Goal: Browse casually: Explore the website without a specific task or goal

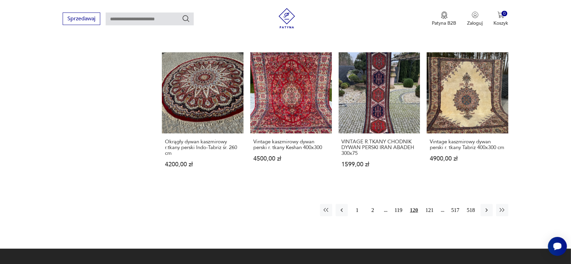
scroll to position [687, 0]
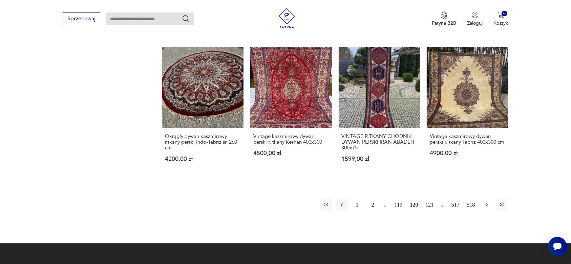
click at [487, 203] on icon "button" at bounding box center [486, 205] width 2 height 4
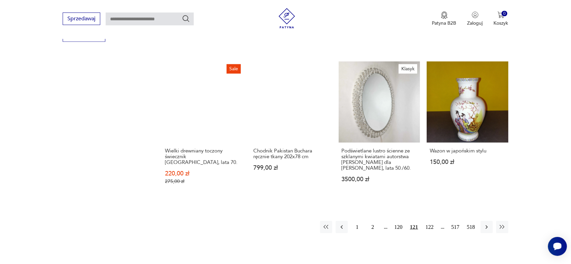
scroll to position [687, 0]
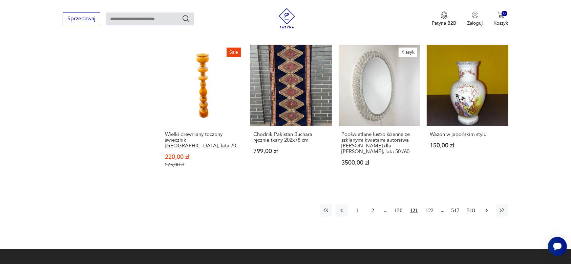
click at [485, 207] on icon "button" at bounding box center [486, 210] width 7 height 7
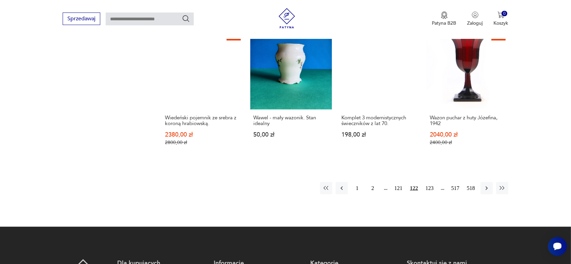
scroll to position [730, 0]
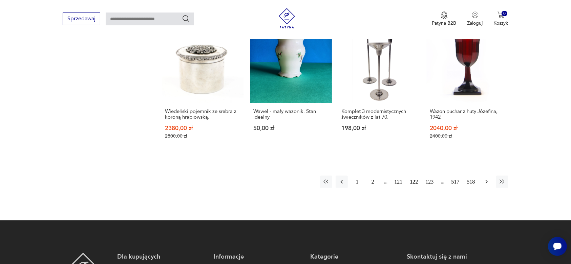
click at [484, 179] on icon "button" at bounding box center [486, 182] width 7 height 7
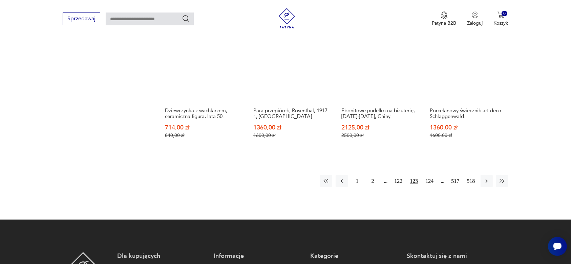
scroll to position [730, 0]
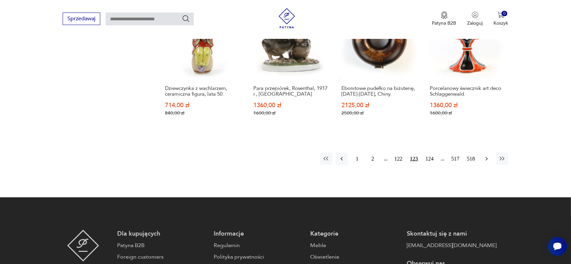
click at [484, 158] on icon "button" at bounding box center [486, 159] width 7 height 7
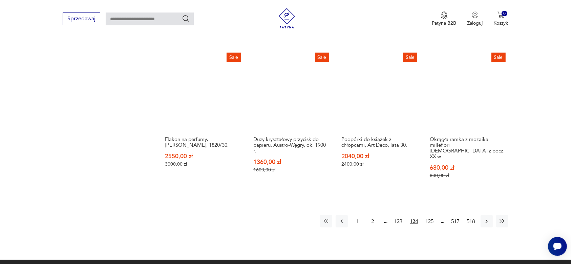
scroll to position [687, 0]
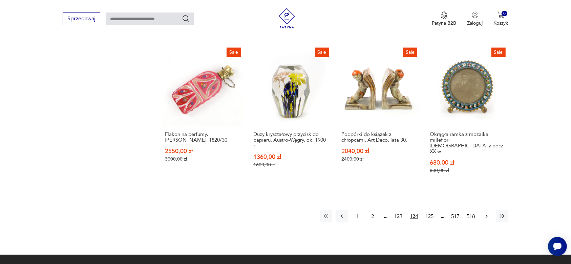
click at [485, 213] on icon "button" at bounding box center [486, 216] width 7 height 7
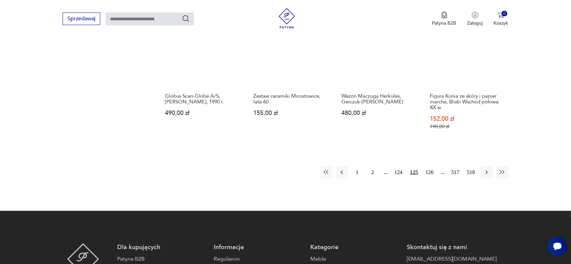
scroll to position [730, 0]
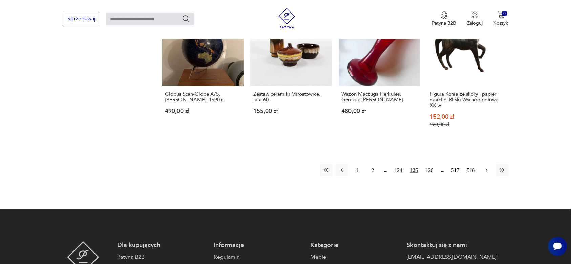
click at [485, 169] on icon "button" at bounding box center [486, 170] width 7 height 7
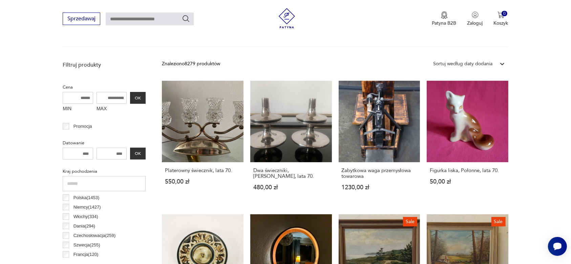
scroll to position [222, 0]
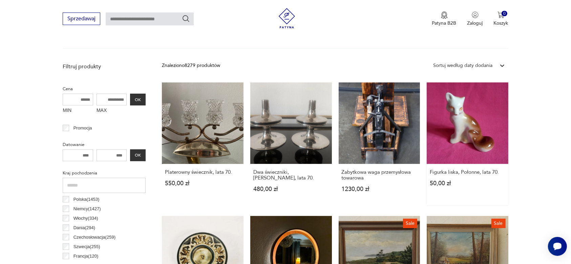
click at [466, 124] on link "Figurka liska, Połonne, lata 70. 50,00 zł" at bounding box center [467, 144] width 82 height 123
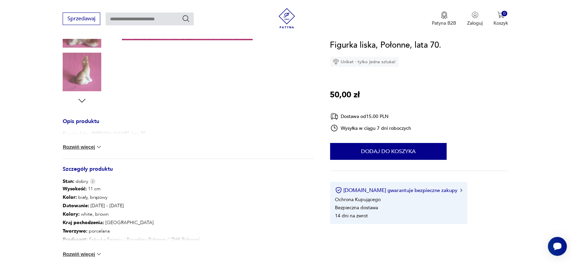
scroll to position [212, 0]
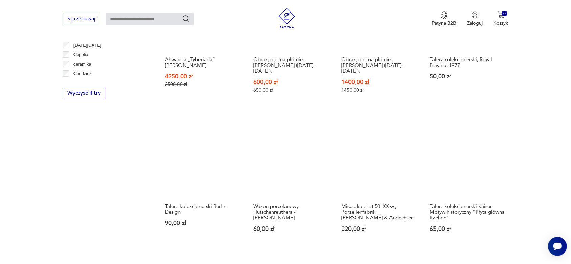
scroll to position [638, 0]
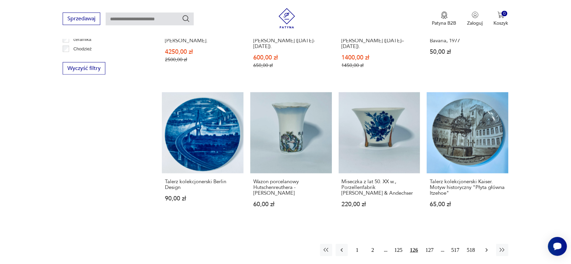
click at [486, 249] on icon "button" at bounding box center [486, 251] width 2 height 4
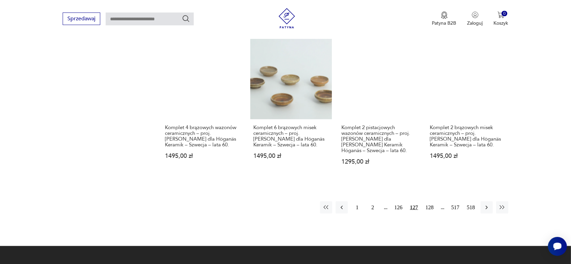
scroll to position [730, 0]
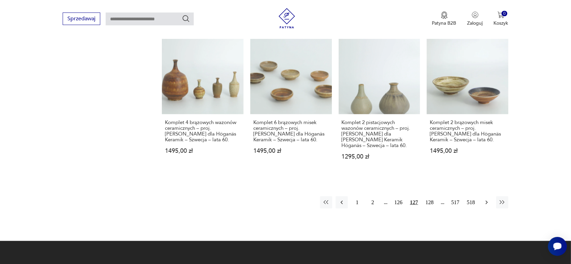
click at [486, 199] on icon "button" at bounding box center [486, 202] width 7 height 7
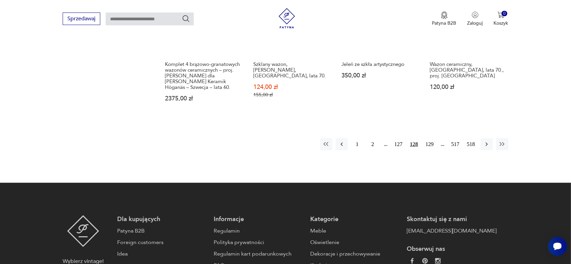
scroll to position [772, 0]
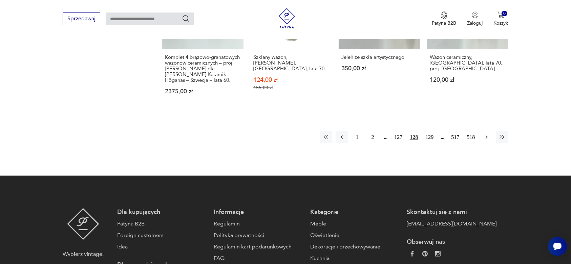
click at [486, 134] on icon "button" at bounding box center [486, 137] width 7 height 7
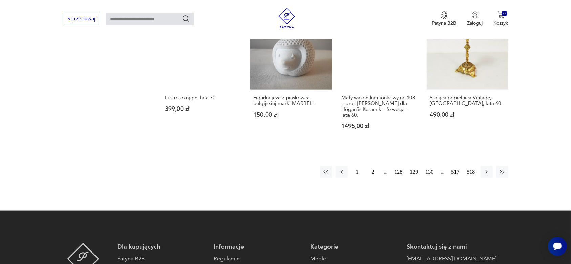
scroll to position [772, 0]
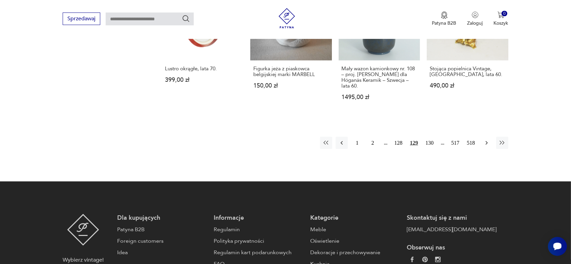
click at [485, 140] on icon "button" at bounding box center [486, 143] width 7 height 7
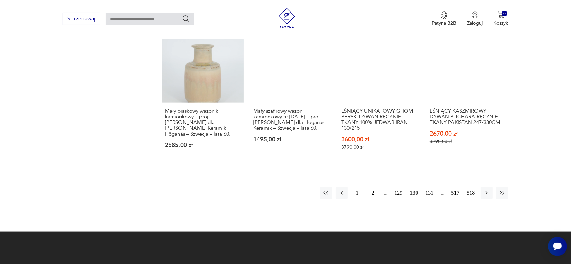
scroll to position [730, 0]
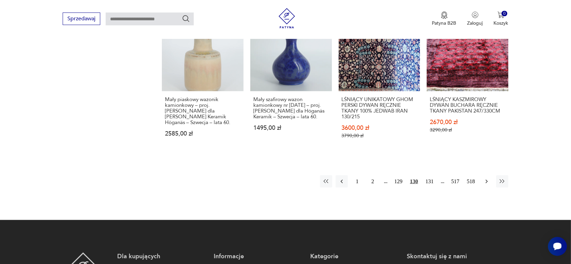
click at [485, 179] on icon "button" at bounding box center [486, 181] width 7 height 7
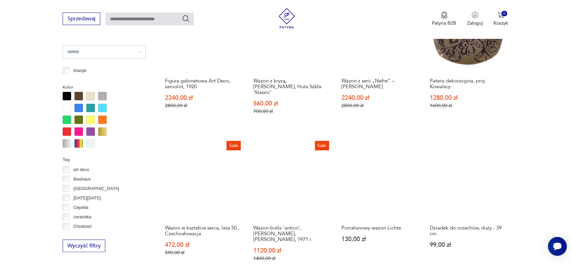
scroll to position [476, 0]
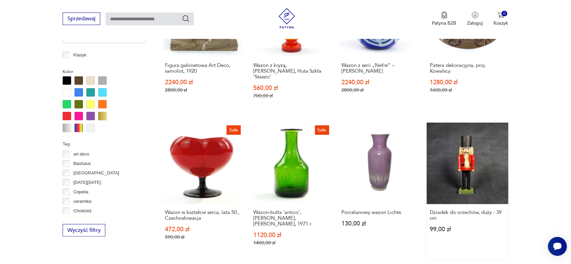
click at [456, 181] on link "Dziadek do orzechów, duży - 39 cm 99,00 zł" at bounding box center [467, 191] width 82 height 136
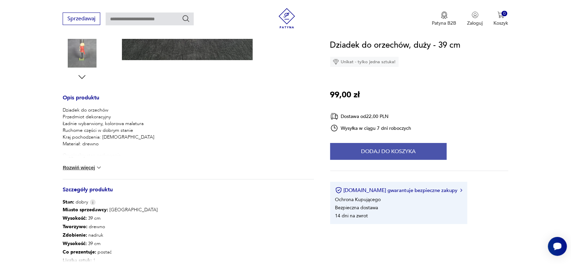
scroll to position [212, 0]
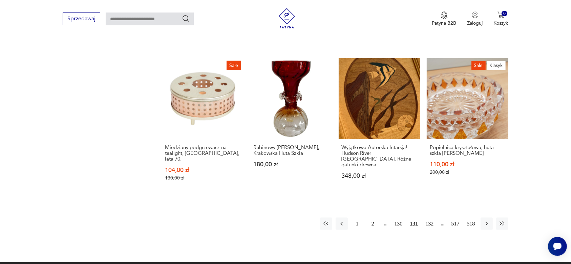
scroll to position [704, 0]
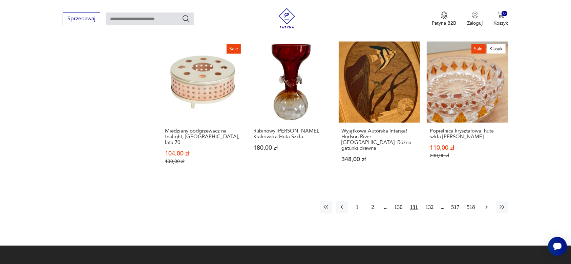
click at [486, 204] on icon "button" at bounding box center [486, 207] width 7 height 7
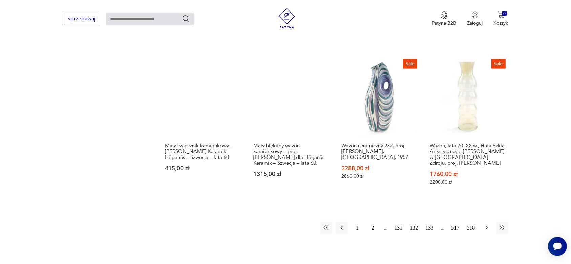
scroll to position [730, 0]
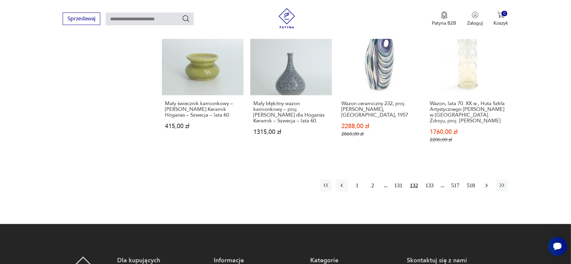
click at [485, 182] on icon "button" at bounding box center [486, 185] width 7 height 7
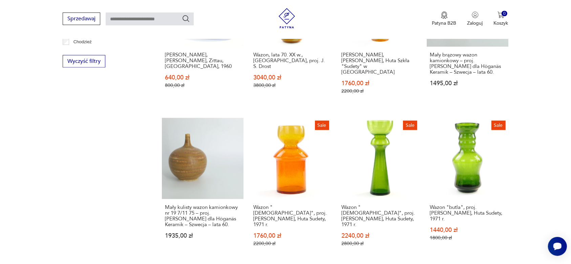
scroll to position [687, 0]
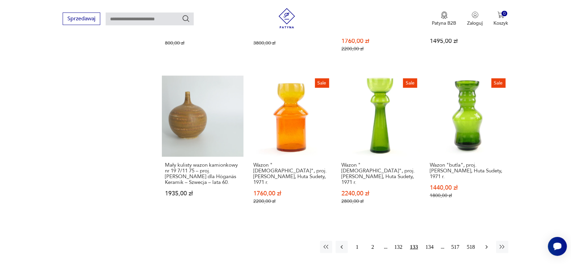
click at [485, 244] on icon "button" at bounding box center [486, 247] width 7 height 7
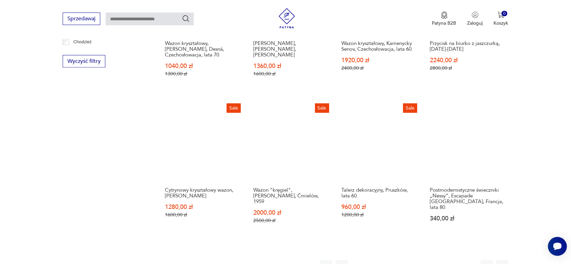
scroll to position [687, 0]
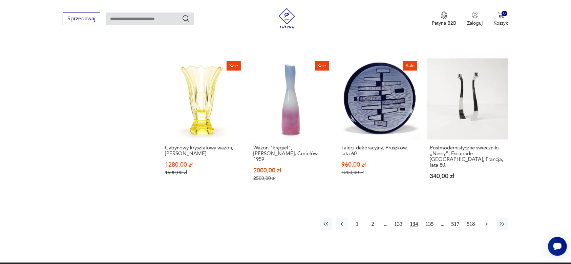
click at [486, 221] on icon "button" at bounding box center [486, 224] width 7 height 7
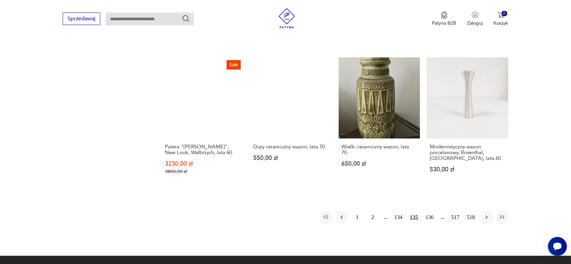
scroll to position [687, 0]
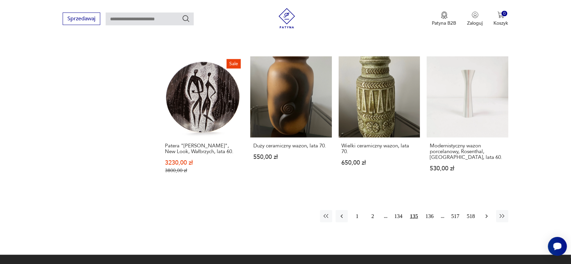
click at [485, 213] on icon "button" at bounding box center [486, 216] width 7 height 7
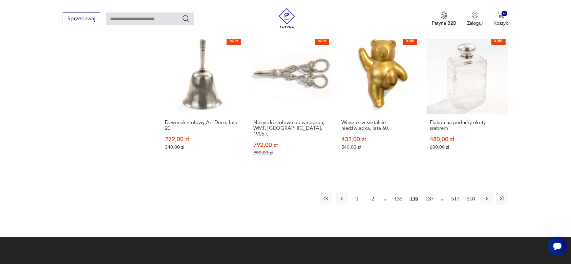
scroll to position [687, 0]
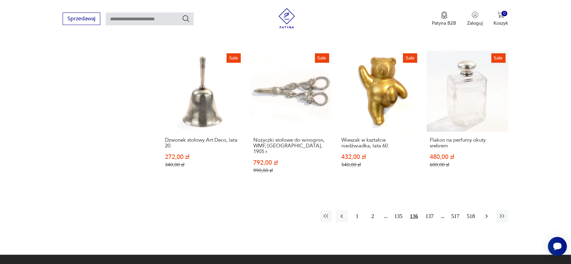
click at [486, 215] on icon "button" at bounding box center [486, 217] width 2 height 4
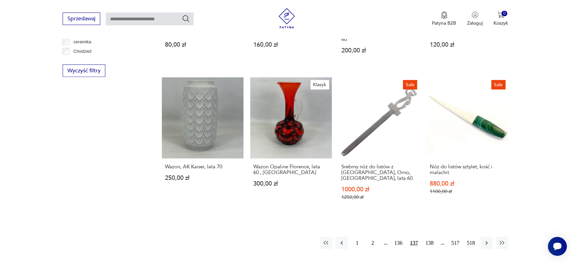
scroll to position [687, 0]
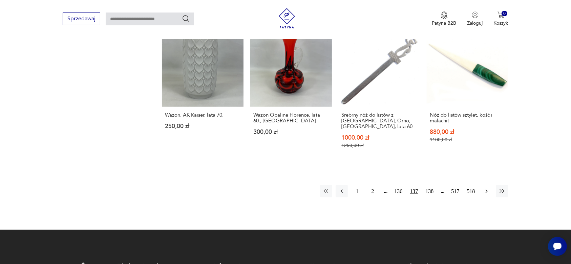
click at [486, 188] on icon "button" at bounding box center [486, 191] width 7 height 7
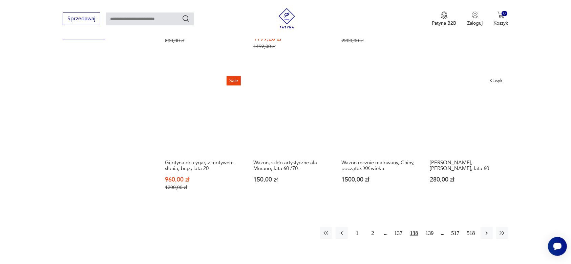
scroll to position [687, 0]
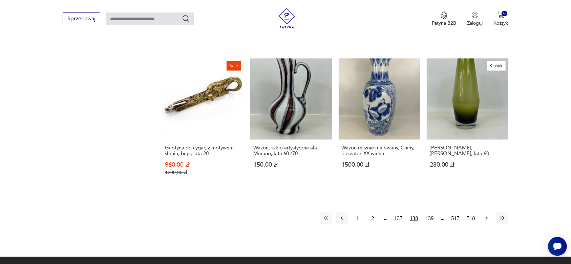
click at [486, 217] on icon "button" at bounding box center [486, 219] width 2 height 4
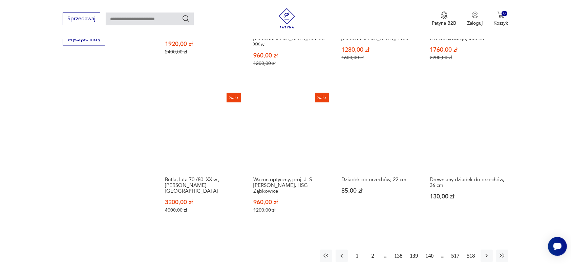
scroll to position [687, 0]
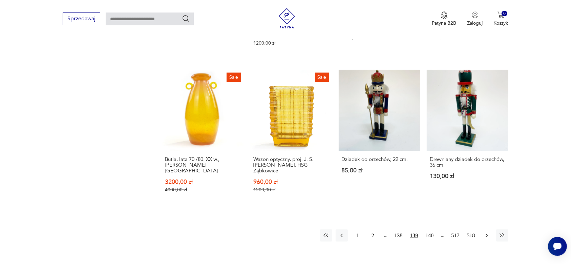
click at [484, 233] on icon "button" at bounding box center [486, 236] width 7 height 7
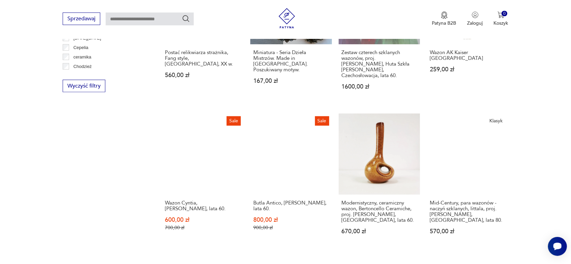
scroll to position [645, 0]
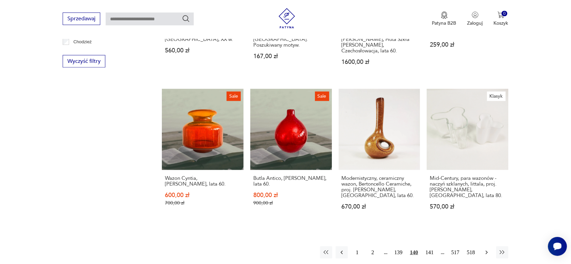
click at [485, 249] on icon "button" at bounding box center [486, 252] width 7 height 7
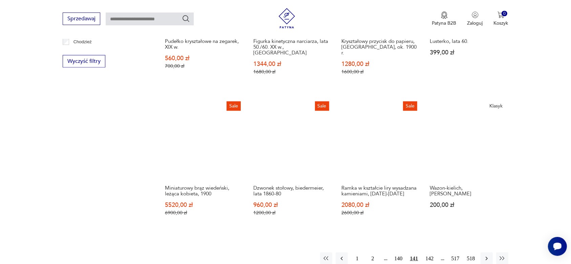
scroll to position [687, 0]
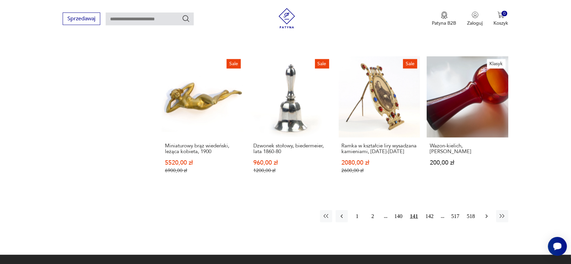
click at [485, 213] on icon "button" at bounding box center [486, 216] width 7 height 7
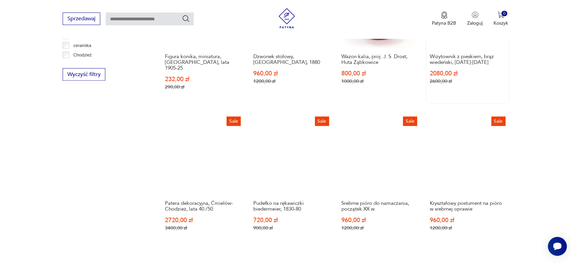
scroll to position [645, 0]
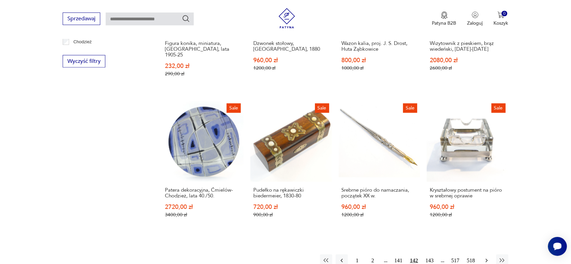
click at [486, 259] on icon "button" at bounding box center [486, 261] width 2 height 4
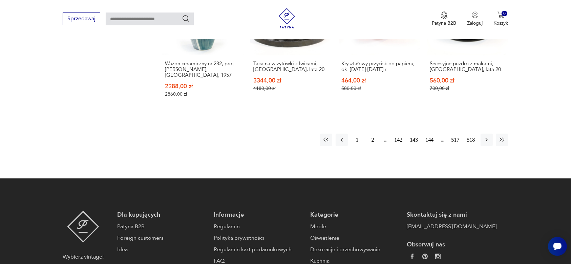
scroll to position [772, 0]
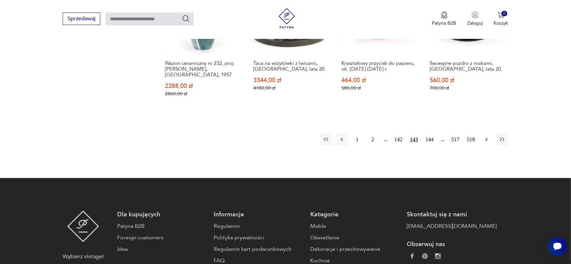
click at [486, 136] on icon "button" at bounding box center [486, 139] width 7 height 7
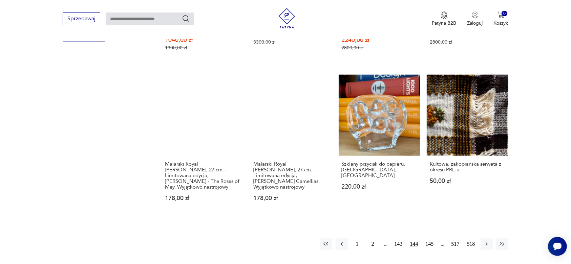
scroll to position [687, 0]
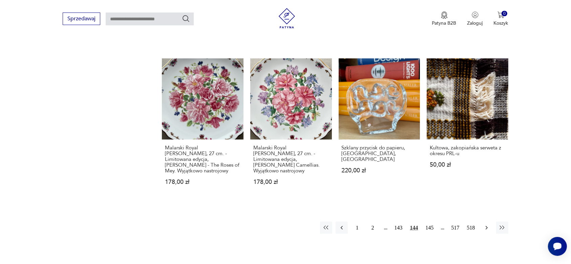
click at [484, 225] on icon "button" at bounding box center [486, 228] width 7 height 7
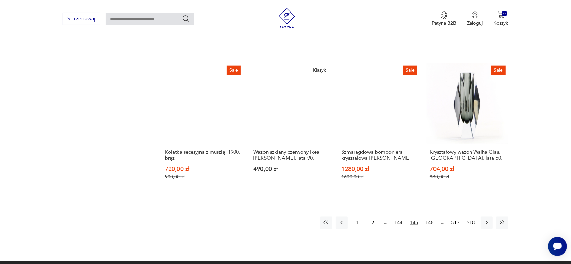
scroll to position [687, 0]
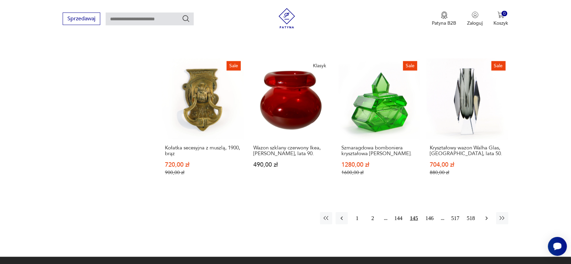
click at [485, 215] on icon "button" at bounding box center [486, 218] width 7 height 7
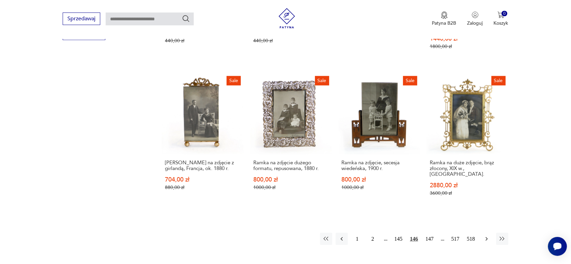
scroll to position [687, 0]
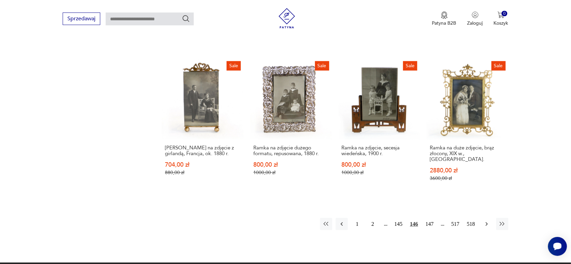
click at [483, 221] on icon "button" at bounding box center [486, 224] width 7 height 7
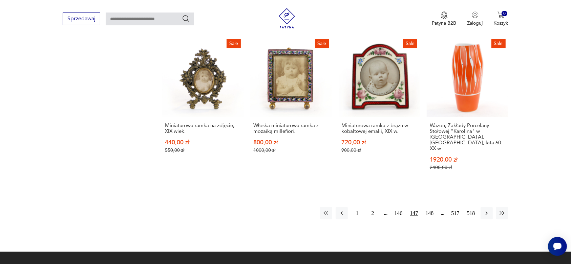
scroll to position [730, 0]
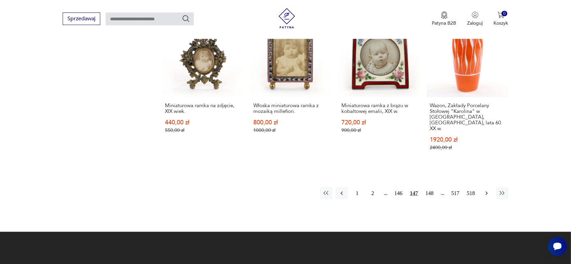
click at [486, 190] on icon "button" at bounding box center [486, 193] width 7 height 7
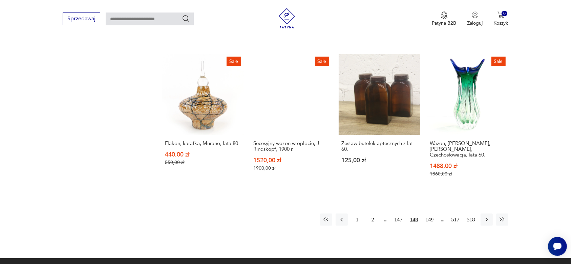
scroll to position [687, 0]
